Goal: Obtain resource: Download file/media

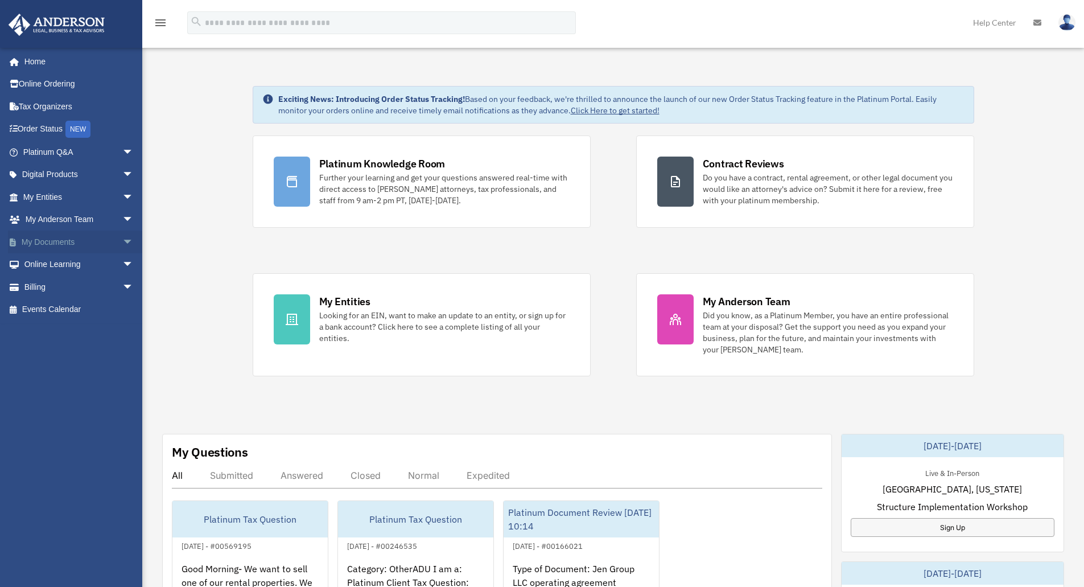
click at [53, 241] on link "My Documents arrow_drop_down" at bounding box center [79, 241] width 143 height 23
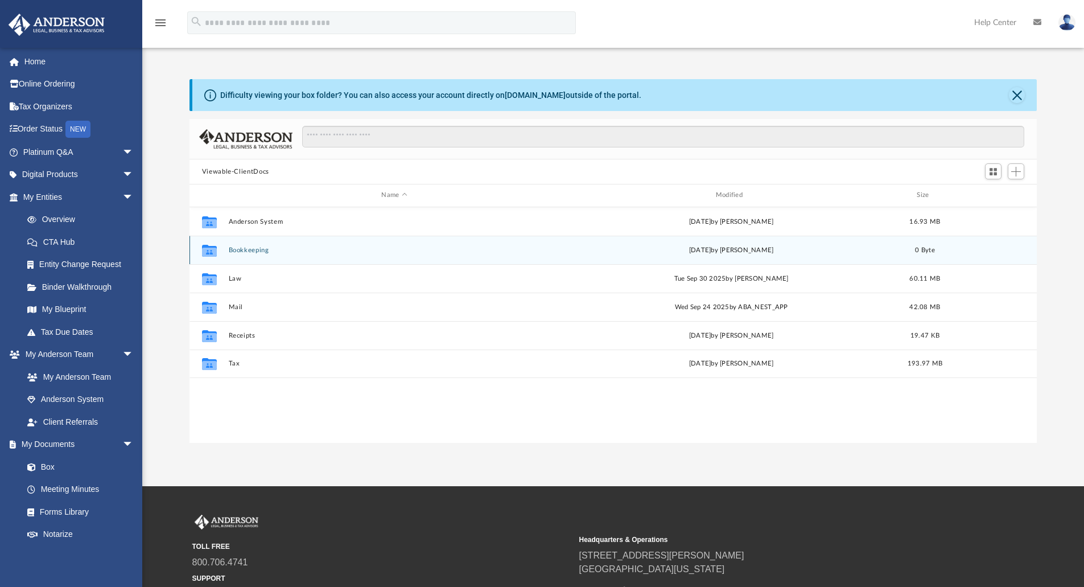
scroll to position [250, 839]
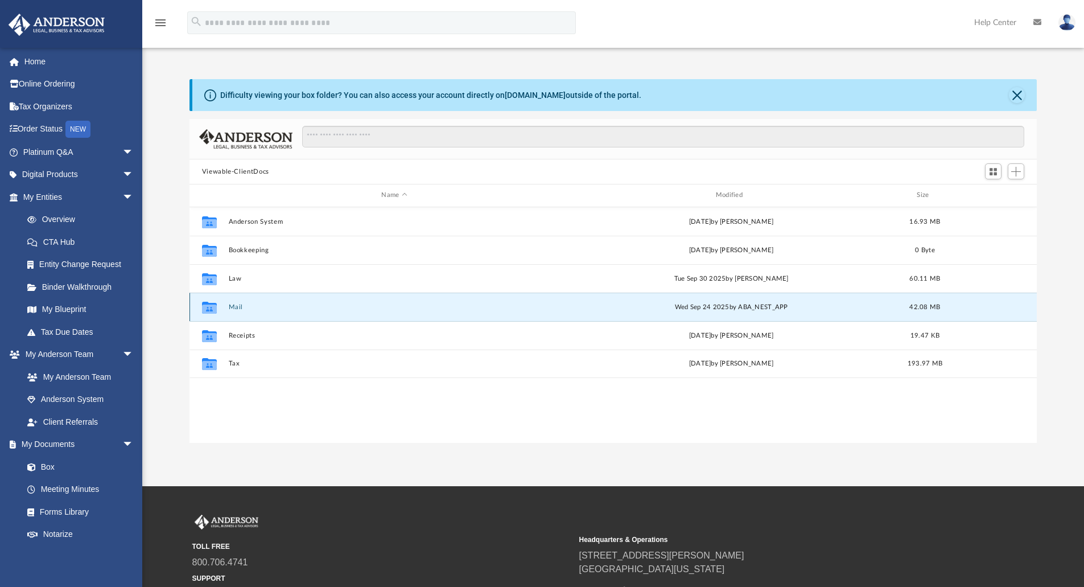
click at [240, 304] on button "Mail" at bounding box center [394, 306] width 332 height 7
click at [229, 305] on button "Mail" at bounding box center [394, 306] width 332 height 7
click at [238, 305] on button "Mail" at bounding box center [394, 306] width 332 height 7
click at [237, 302] on div "Collaborated Folder Mail Wed Sep 24 2025 by ABA_NEST_APP 42.08 MB" at bounding box center [614, 307] width 848 height 28
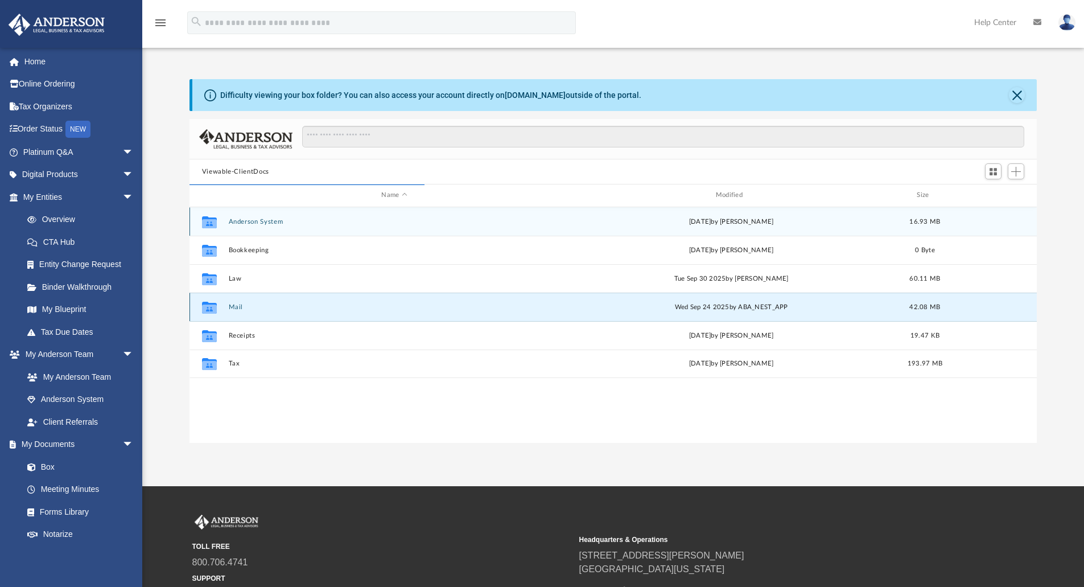
scroll to position [215, 839]
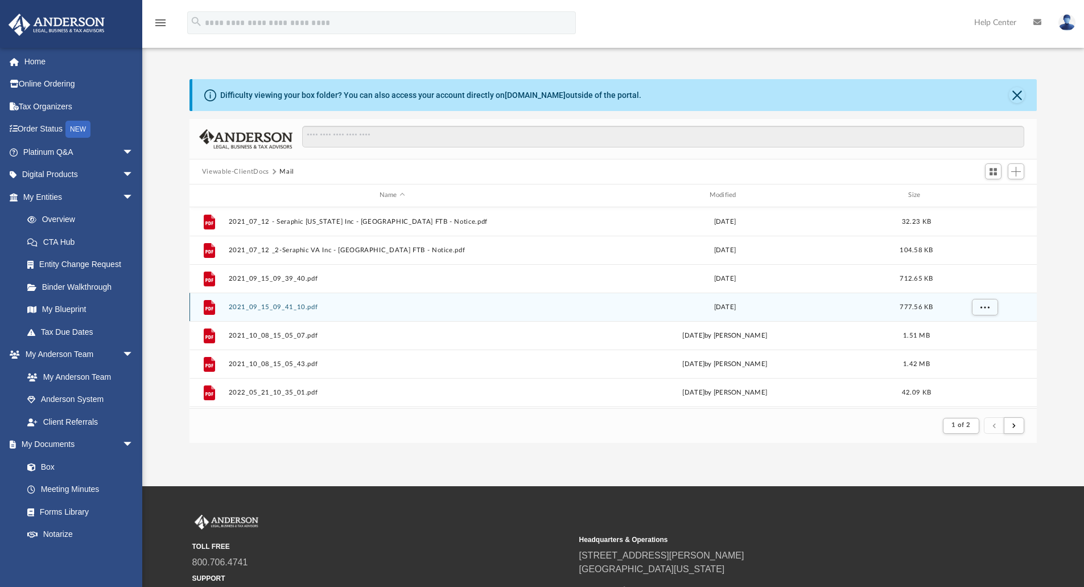
click at [236, 303] on button "2021_09_15_09_41_10.pdf" at bounding box center [392, 306] width 328 height 7
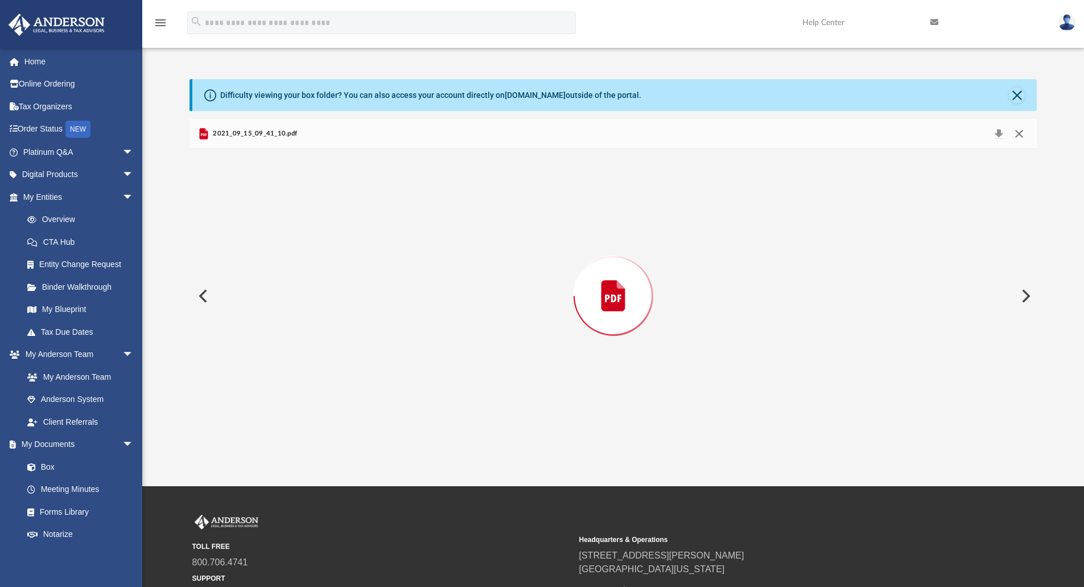
click at [1022, 133] on button "Close" at bounding box center [1019, 134] width 20 height 16
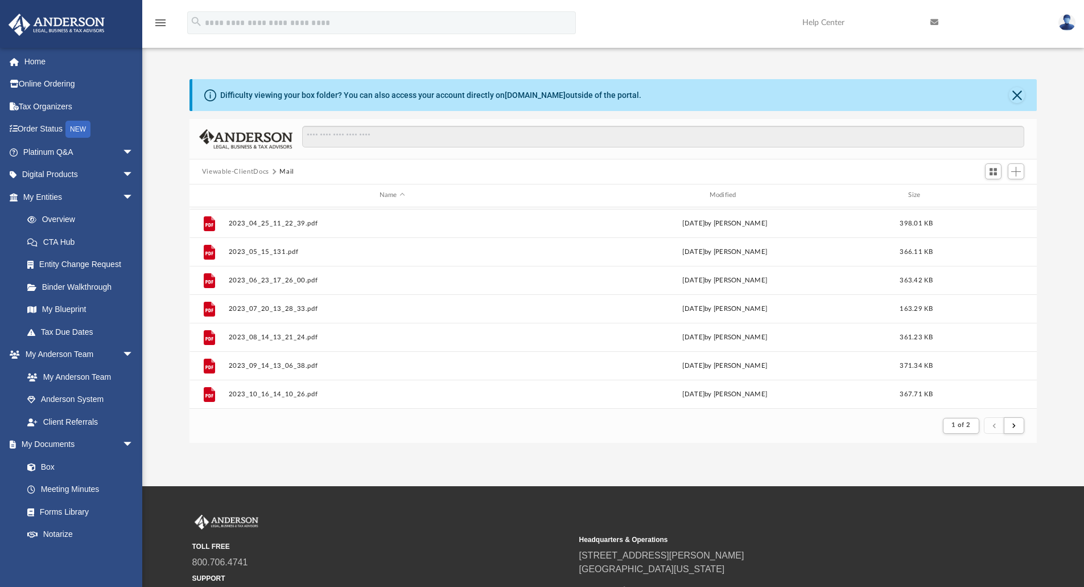
scroll to position [1222, 0]
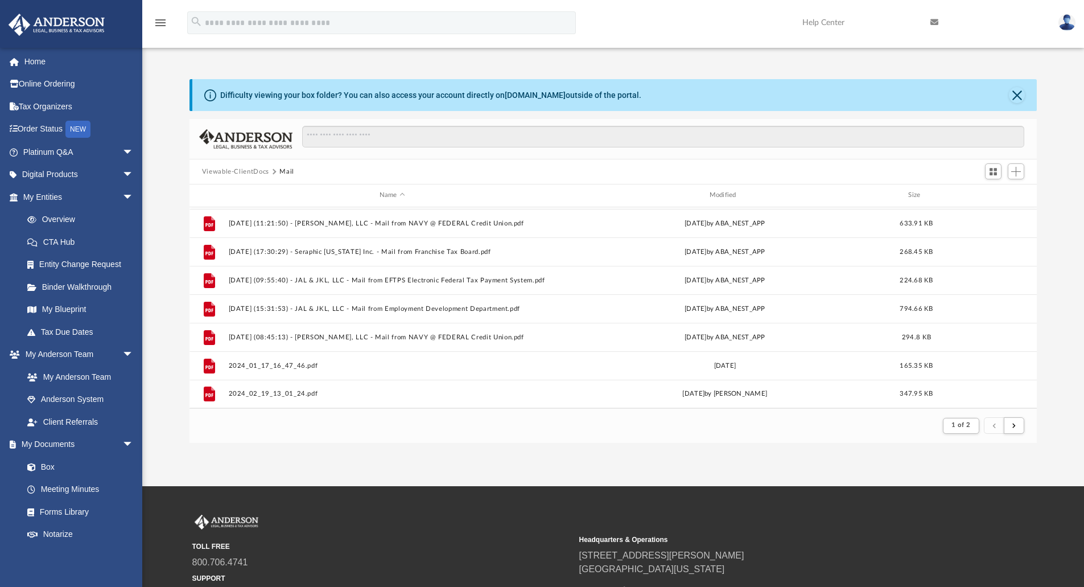
drag, startPoint x: 1048, startPoint y: 430, endPoint x: 738, endPoint y: 431, distance: 310.2
click at [738, 431] on footer "1 of 2" at bounding box center [614, 425] width 848 height 35
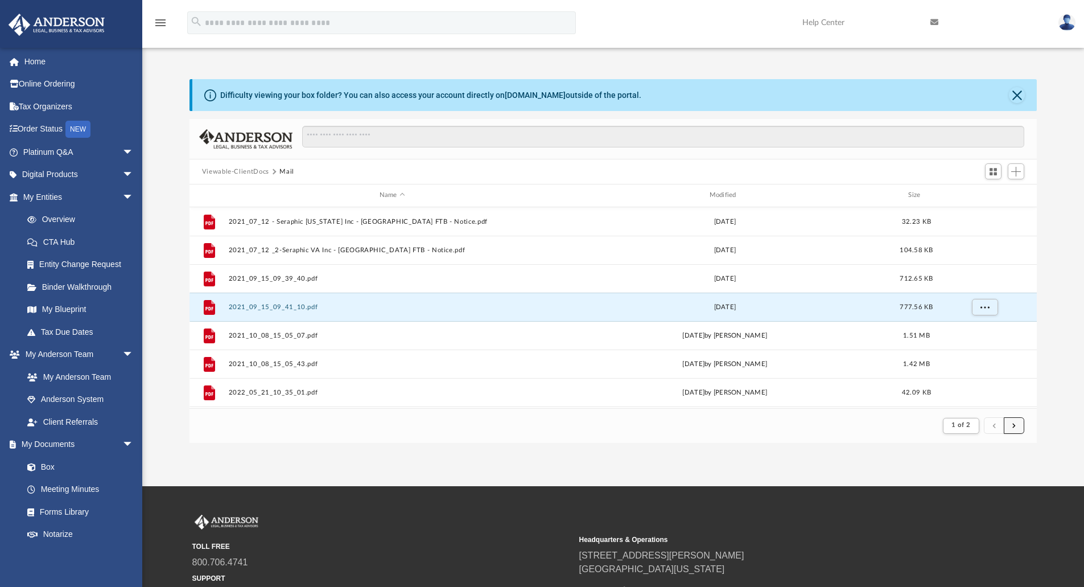
click at [1015, 427] on span "submit" at bounding box center [1013, 425] width 3 height 6
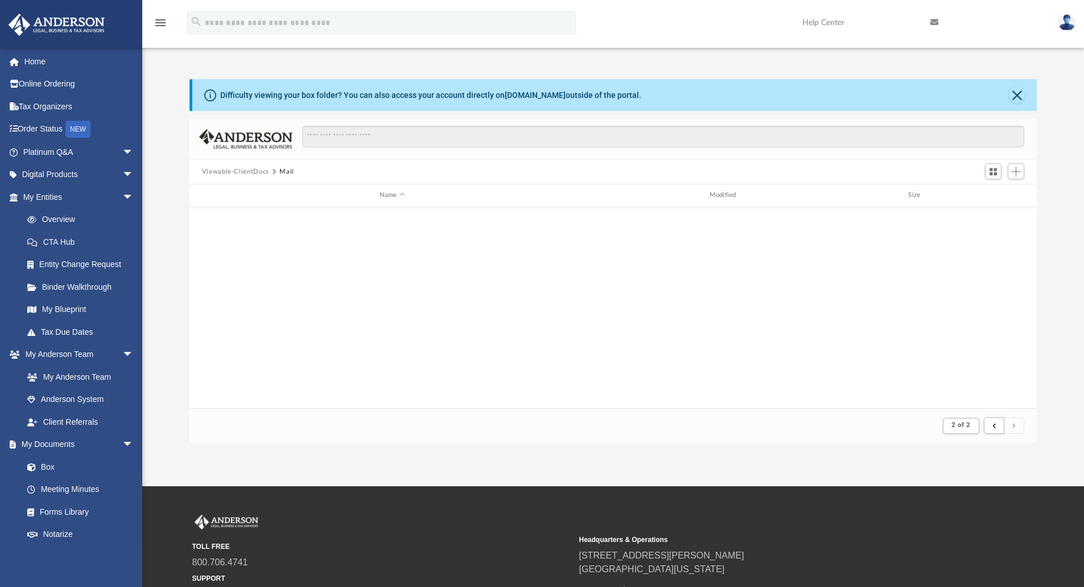
scroll to position [966, 0]
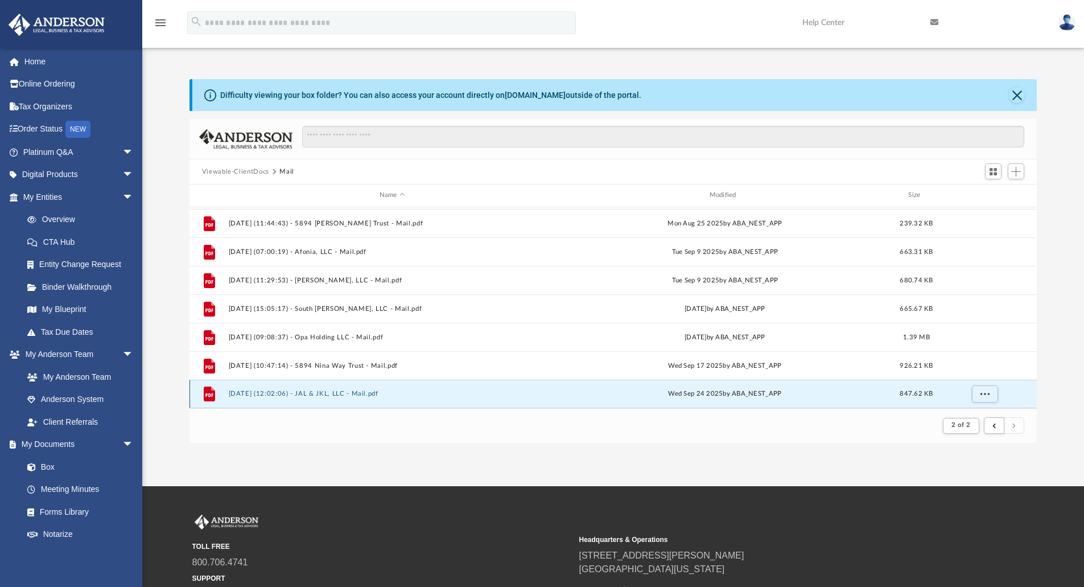
click at [348, 394] on button "2025.09.24 (12:02:06) - JAL & JKL, LLC - Mail.pdf" at bounding box center [392, 393] width 328 height 7
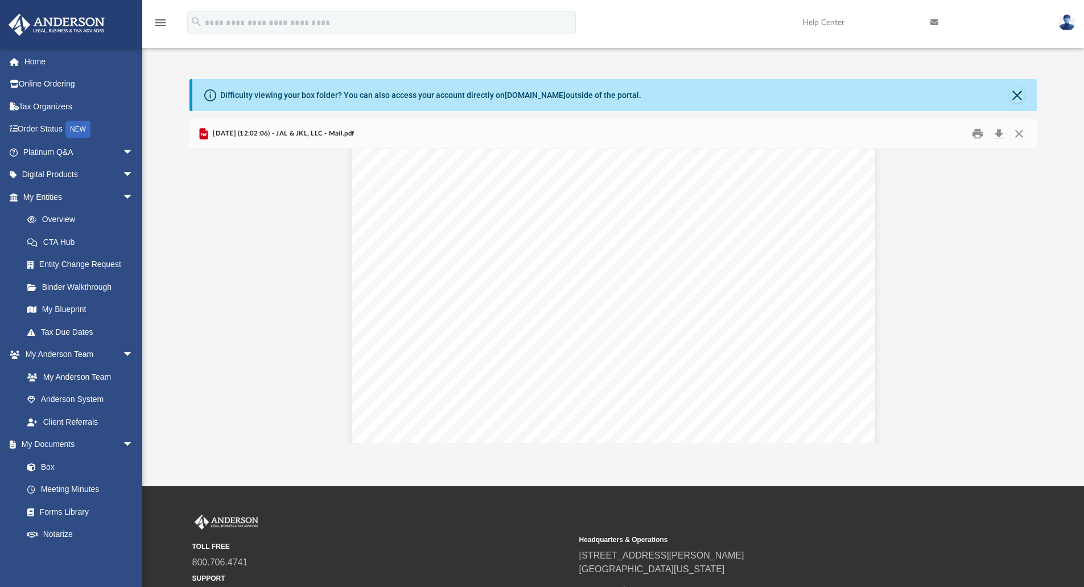
scroll to position [0, 0]
click at [1018, 138] on button "Close" at bounding box center [1019, 134] width 20 height 18
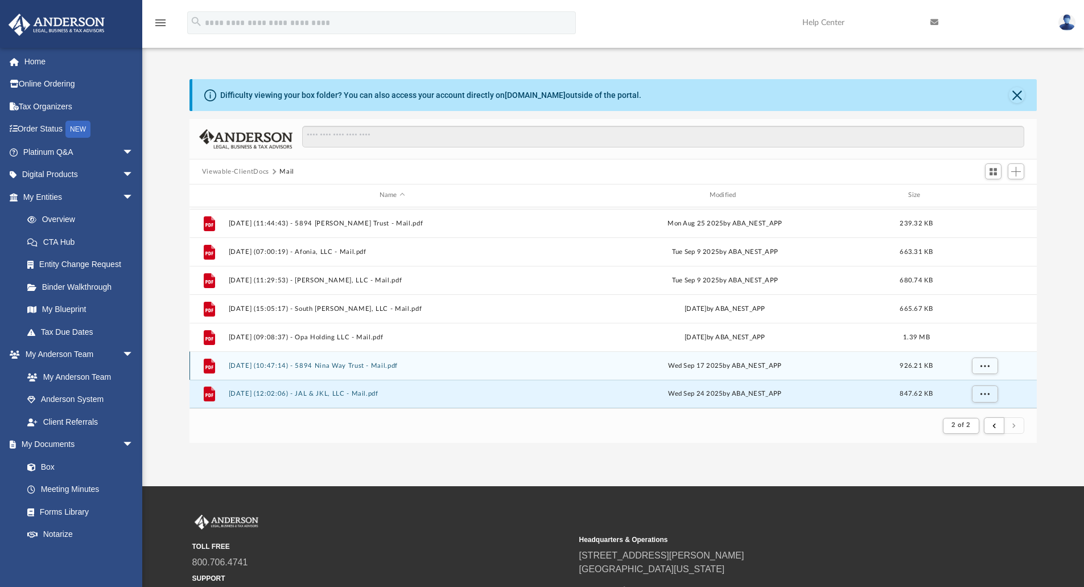
click at [351, 370] on div "File 2025.09.17 (10:47:14) - 5894 Nina Way Trust - Mail.pdf Wed Sep 17 2025 by …" at bounding box center [614, 365] width 848 height 28
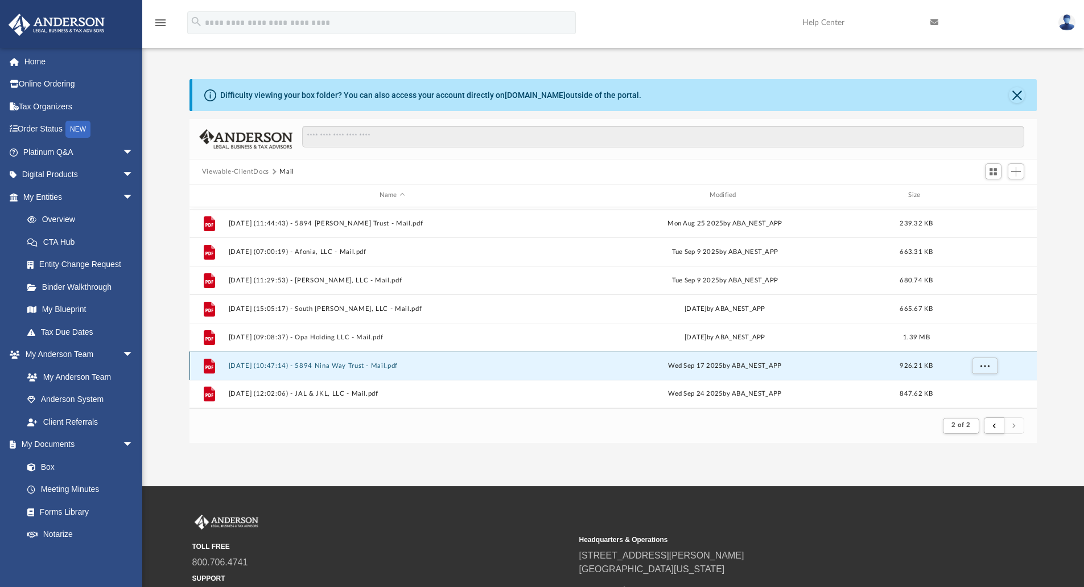
click at [314, 364] on button "2025.09.17 (10:47:14) - 5894 Nina Way Trust - Mail.pdf" at bounding box center [392, 365] width 328 height 7
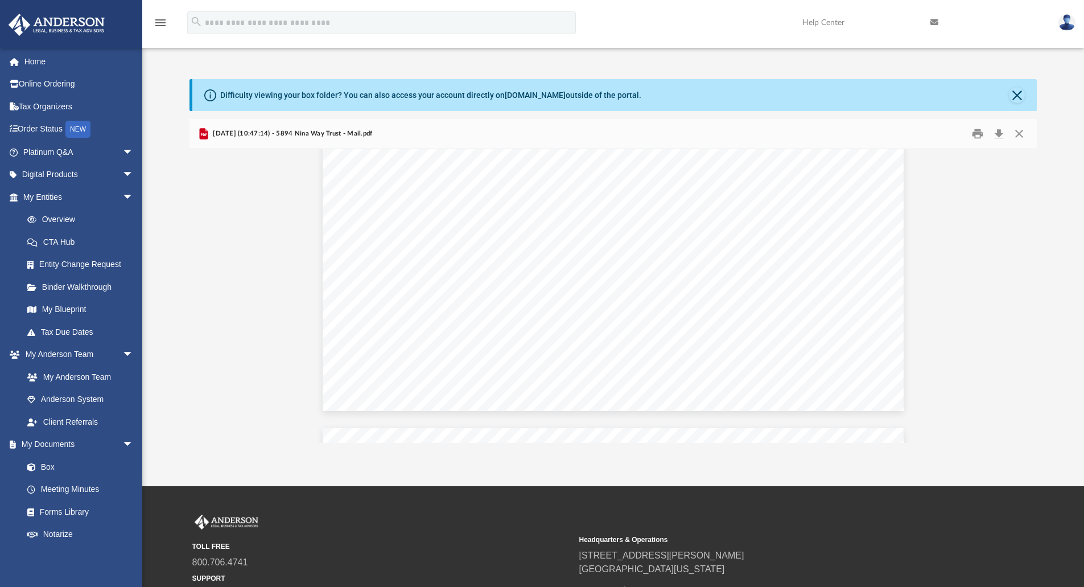
scroll to position [501, 0]
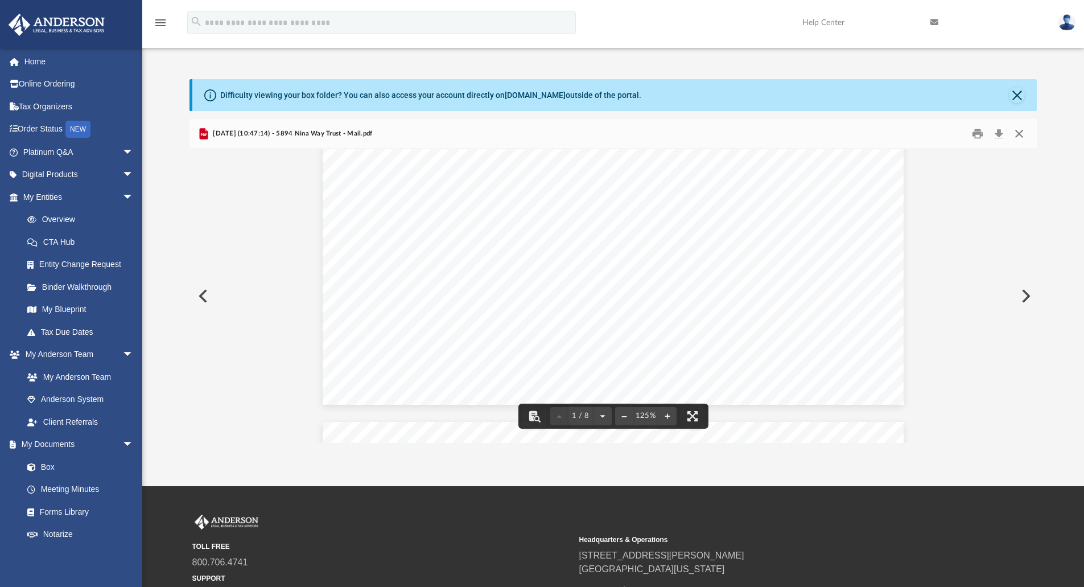
click at [1018, 134] on button "Close" at bounding box center [1019, 134] width 20 height 18
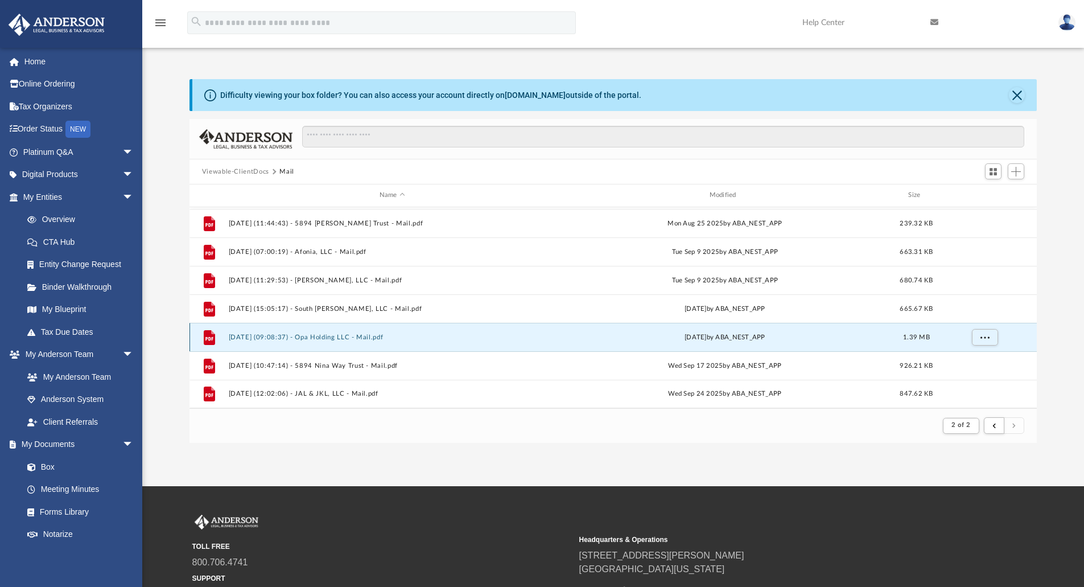
click at [335, 335] on button "2025.09.16 (09:08:37) - Opa Holding LLC - Mail.pdf" at bounding box center [392, 337] width 328 height 7
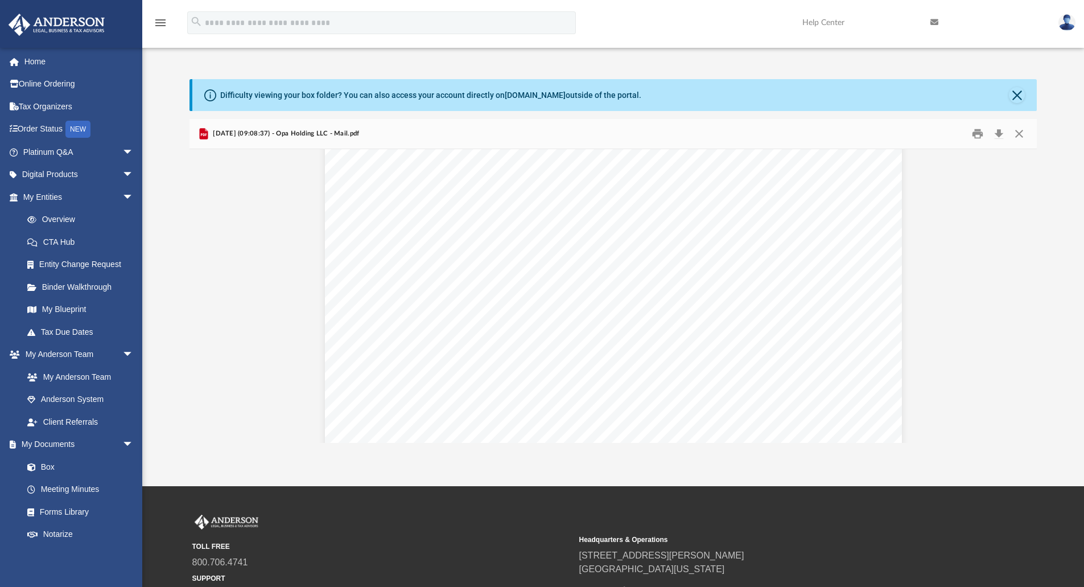
scroll to position [59, 0]
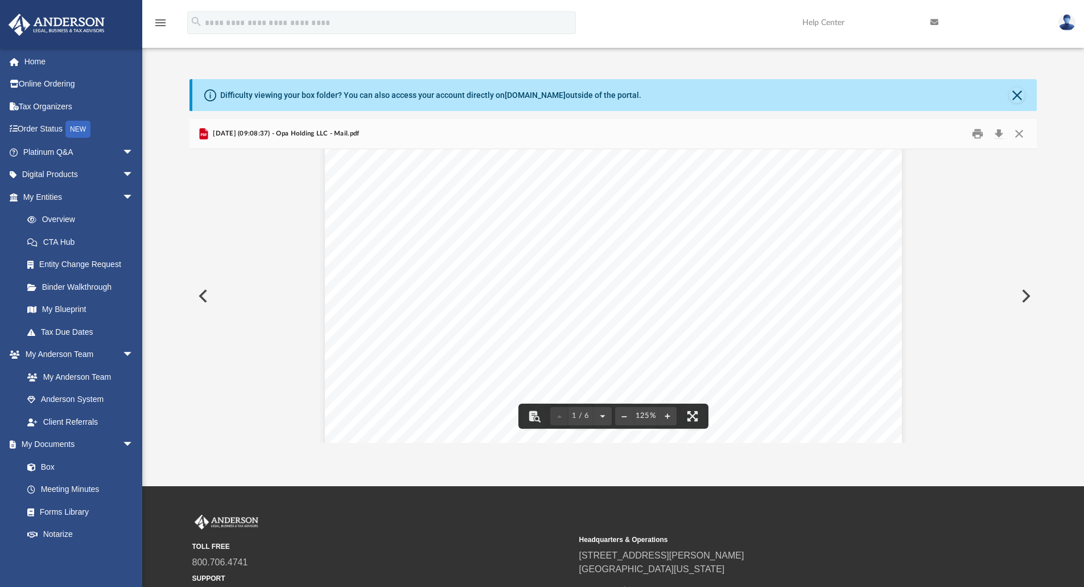
click at [393, 243] on div "Page 1" at bounding box center [613, 475] width 577 height 754
click at [398, 249] on div "Page 1" at bounding box center [613, 475] width 577 height 754
drag, startPoint x: 394, startPoint y: 248, endPoint x: 464, endPoint y: 260, distance: 71.1
click at [488, 251] on div "Page 1" at bounding box center [613, 475] width 577 height 754
click at [417, 266] on div "Page 1" at bounding box center [613, 475] width 577 height 754
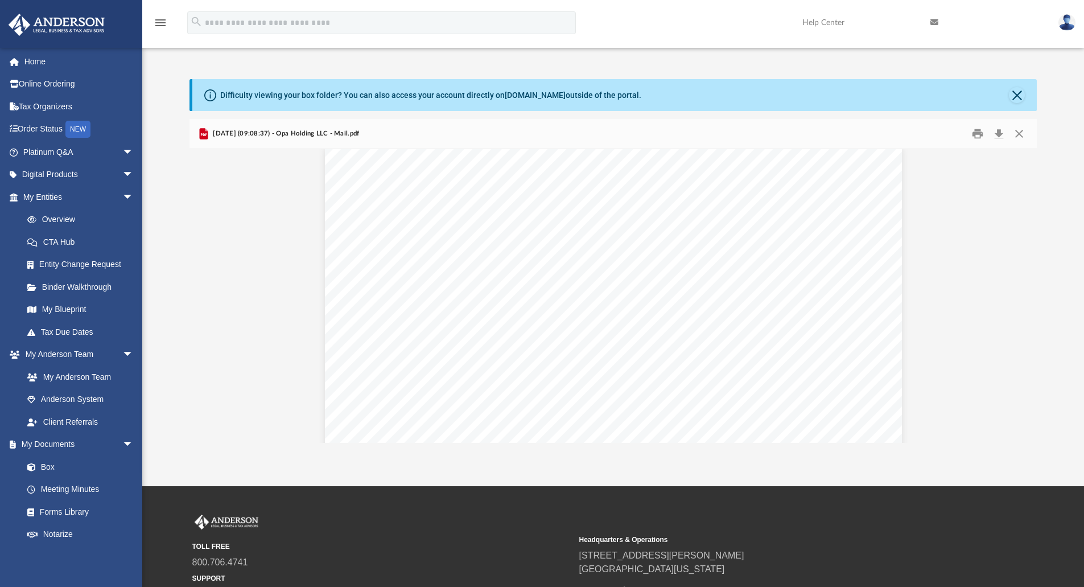
scroll to position [69, 0]
